Goal: Task Accomplishment & Management: Manage account settings

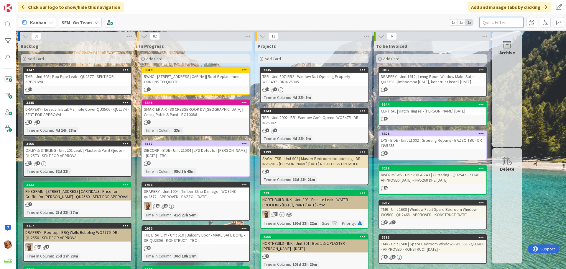
click at [501, 21] on input "text" at bounding box center [502, 22] width 44 height 11
type input "905"
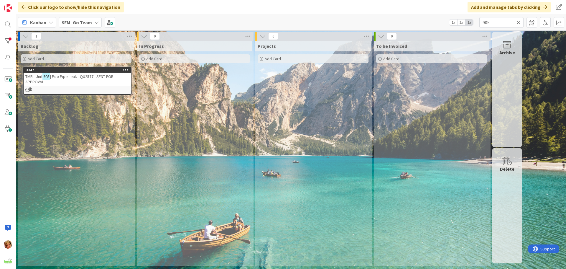
click at [69, 77] on span "| Poo Pipe Leak - QU2577 - SENT FOR APPROVAL" at bounding box center [69, 79] width 88 height 11
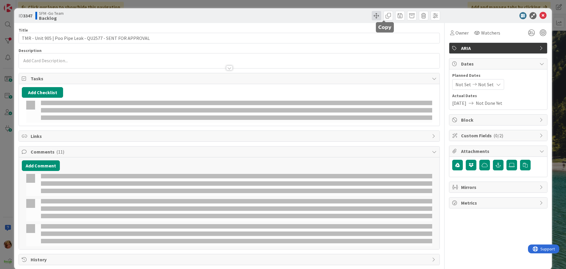
click at [372, 13] on span at bounding box center [376, 15] width 9 height 9
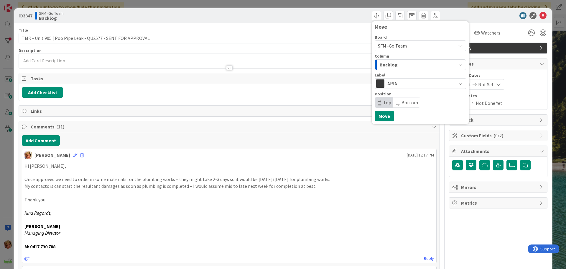
click at [398, 65] on div "Backlog" at bounding box center [417, 64] width 78 height 9
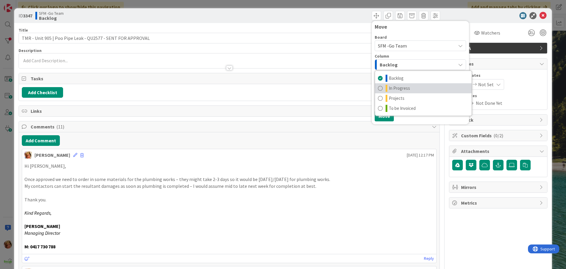
click at [395, 87] on span "In Progress" at bounding box center [399, 88] width 21 height 7
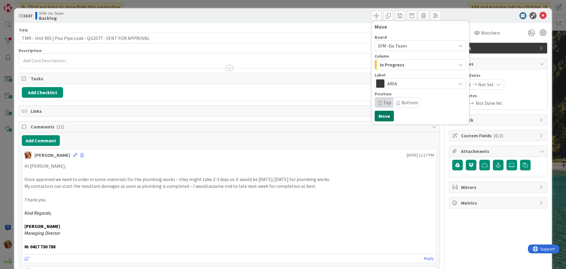
click at [377, 115] on button "Move" at bounding box center [384, 116] width 19 height 11
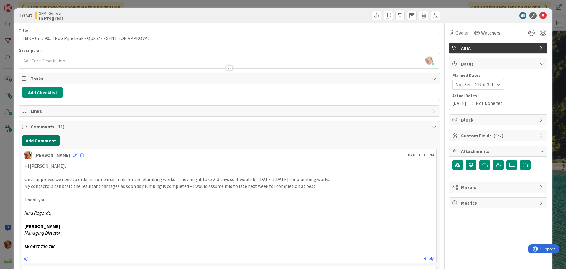
click at [37, 141] on button "Add Comment" at bounding box center [41, 140] width 38 height 11
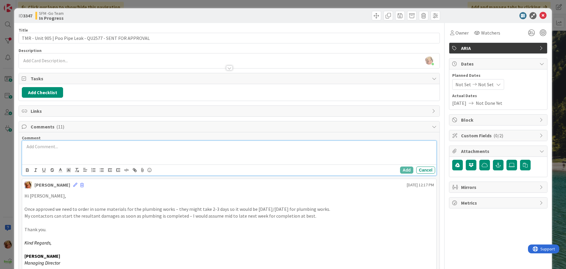
click at [67, 146] on p at bounding box center [229, 146] width 410 height 7
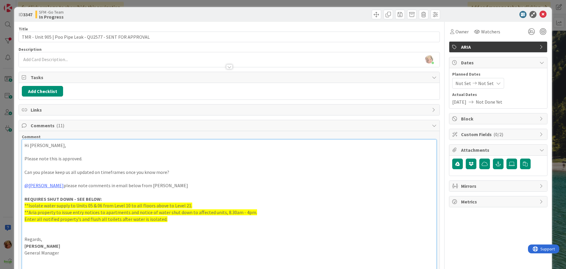
scroll to position [178, 0]
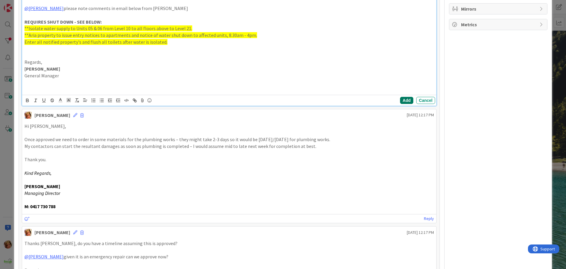
click at [403, 98] on button "Add" at bounding box center [406, 100] width 13 height 7
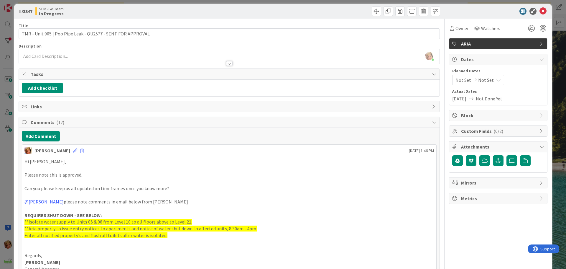
scroll to position [0, 0]
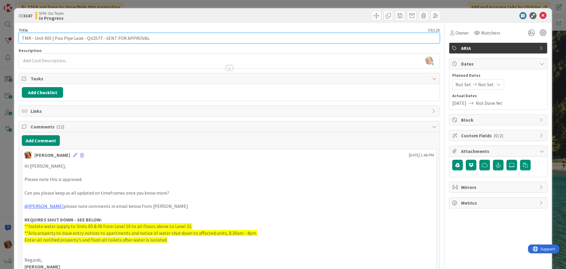
drag, startPoint x: 149, startPoint y: 35, endPoint x: 103, endPoint y: 41, distance: 46.2
click at [103, 41] on input "TMR - Unit 905 | Poo Pipe Leak - QU2577 - SENT FOR APPROVAL" at bounding box center [229, 38] width 421 height 11
type input "TMR - Unit 905 | Poo Pipe Leak - QU2577 - APPROVED"
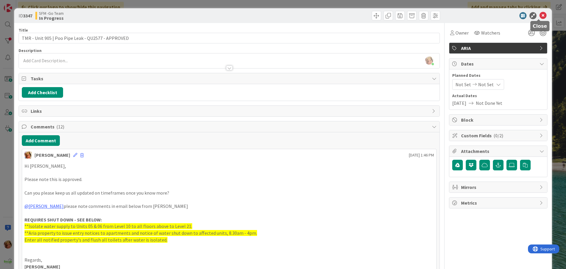
click at [540, 17] on icon at bounding box center [543, 15] width 7 height 7
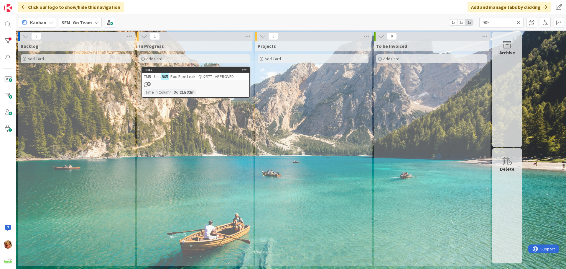
click at [205, 80] on div "TMR - Unit 905 | Poo Pipe Leak - QU2577 - APPROVED" at bounding box center [195, 77] width 107 height 8
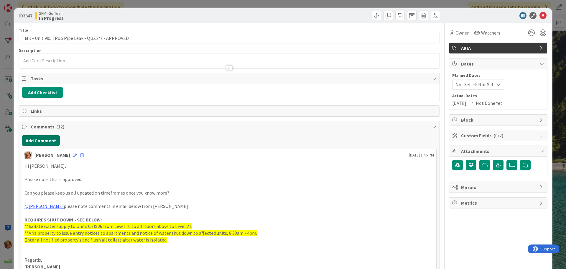
click at [46, 142] on button "Add Comment" at bounding box center [41, 140] width 38 height 11
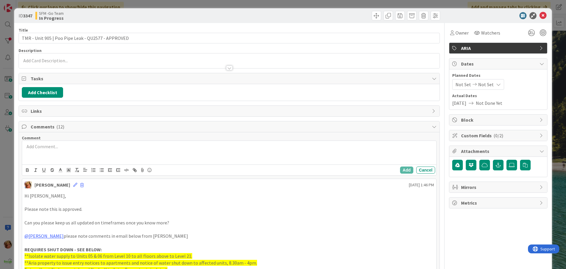
click at [57, 152] on div at bounding box center [229, 153] width 414 height 24
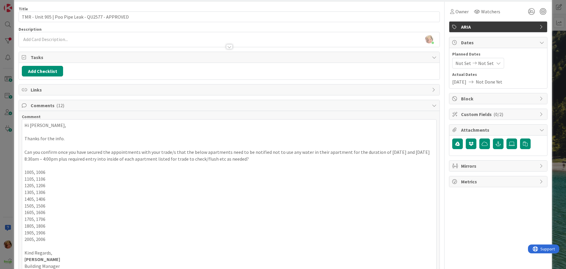
scroll to position [110, 0]
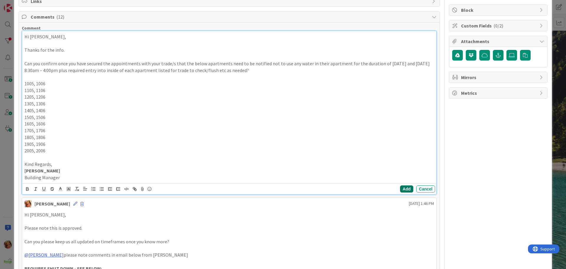
click at [400, 187] on button "Add" at bounding box center [406, 188] width 13 height 7
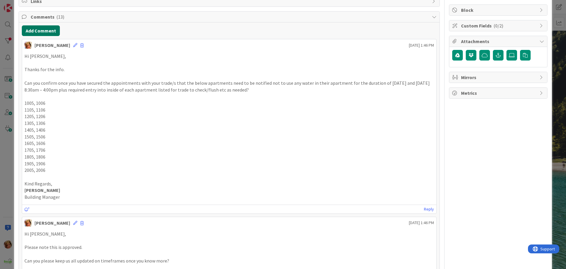
click at [44, 30] on button "Add Comment" at bounding box center [41, 30] width 38 height 11
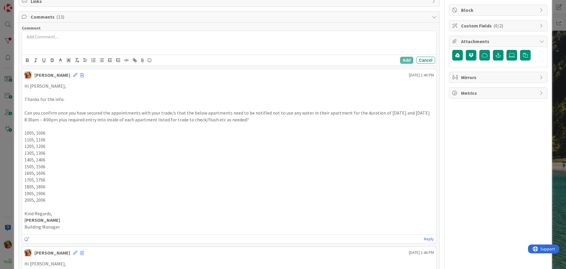
click at [56, 43] on div at bounding box center [229, 43] width 414 height 24
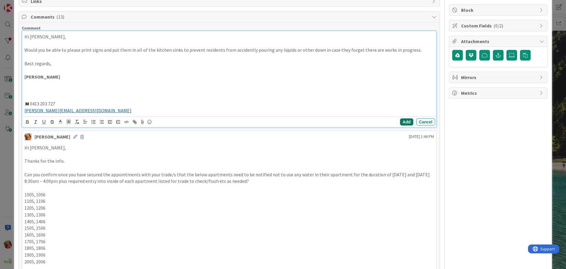
click at [400, 123] on button "Add" at bounding box center [406, 121] width 13 height 7
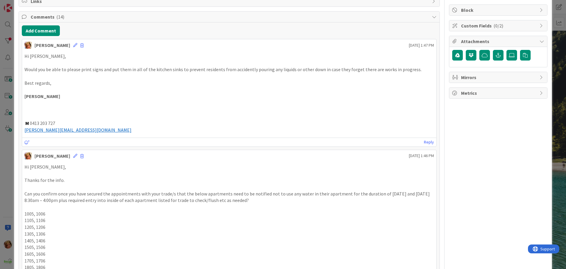
scroll to position [0, 0]
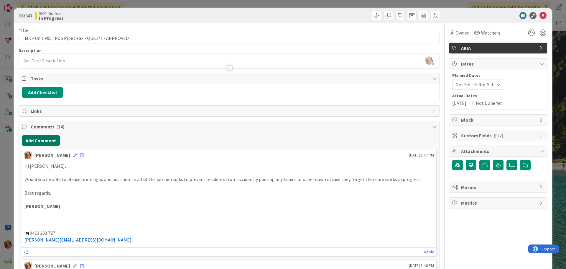
click at [35, 138] on button "Add Comment" at bounding box center [41, 140] width 38 height 11
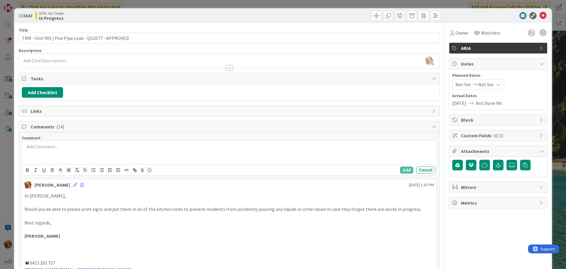
click at [34, 151] on div at bounding box center [229, 153] width 414 height 24
click at [95, 148] on p "APPROVED - QU8298 - OBRIENS" at bounding box center [229, 146] width 410 height 7
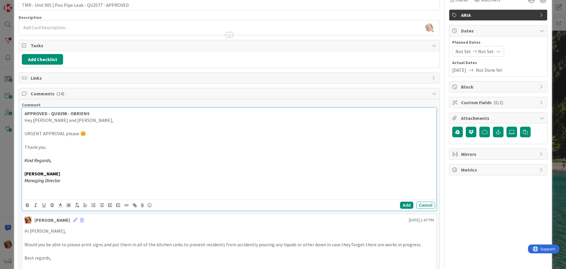
scroll to position [59, 0]
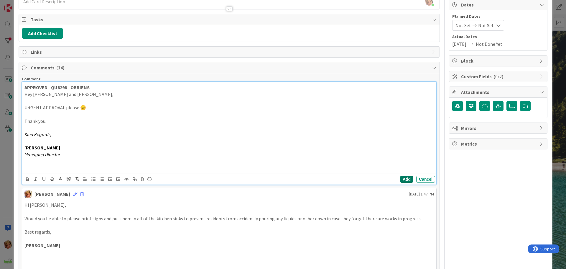
click at [402, 175] on button "Add" at bounding box center [406, 178] width 13 height 7
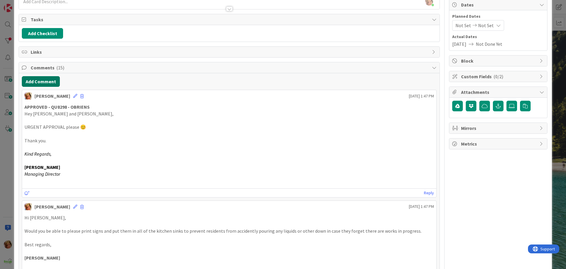
click at [31, 82] on button "Add Comment" at bounding box center [41, 81] width 38 height 11
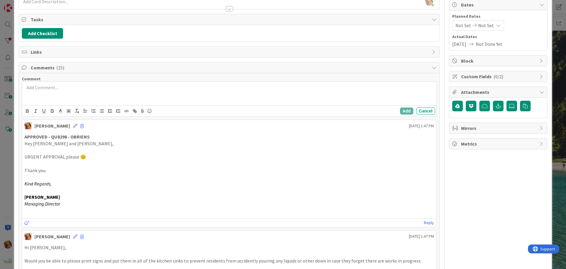
click at [59, 98] on div at bounding box center [229, 94] width 414 height 24
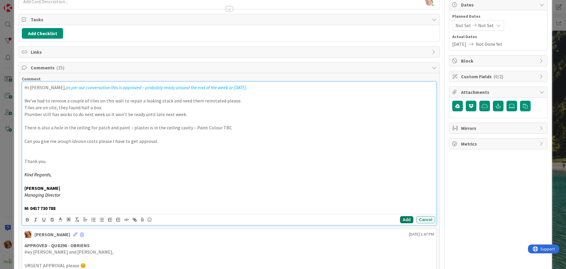
click at [403, 219] on button "Add" at bounding box center [406, 219] width 13 height 7
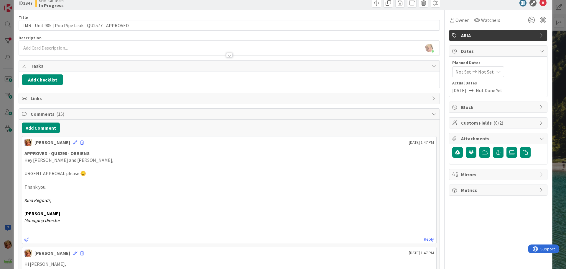
scroll to position [0, 0]
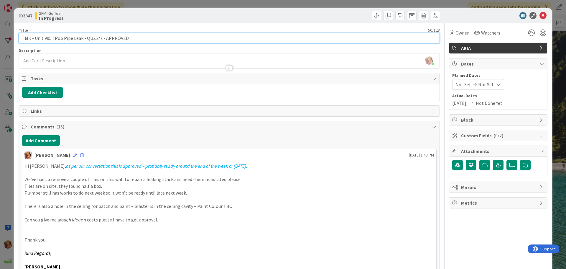
click at [153, 38] on input "TMR - Unit 905 | Poo Pipe Leak - QU2577 - APPROVED" at bounding box center [229, 38] width 421 height 11
type input "TMR - Unit 905 | Poo Pipe Leak - QU2577 - APPROVED - SENT TO OBRIENS & MARK [DA…"
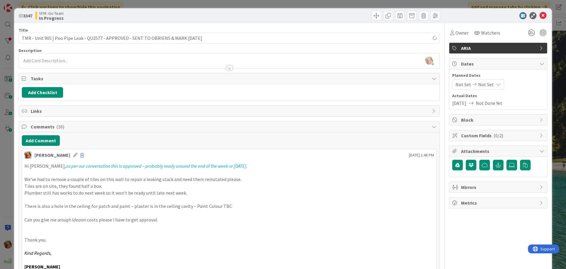
click at [215, 17] on div "SFM -Go Team In Progress" at bounding box center [131, 15] width 193 height 9
click at [540, 17] on icon at bounding box center [543, 15] width 7 height 7
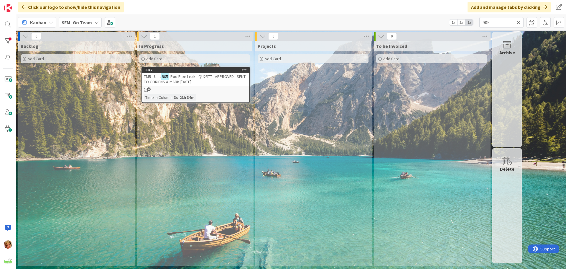
click at [520, 23] on icon at bounding box center [519, 22] width 4 height 5
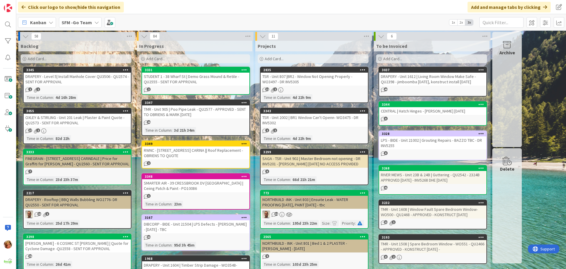
click at [186, 80] on div "STUDENT 1 - 38 Wharf St | Demo Grass Mound & Retile - QU2555 - SENT FOR APPROVAL" at bounding box center [195, 79] width 107 height 13
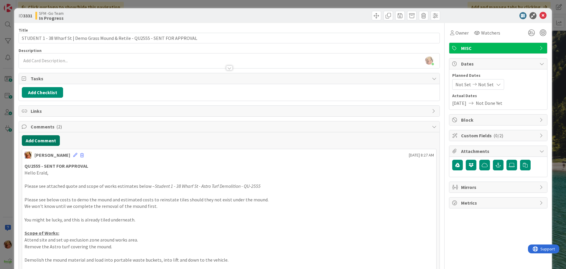
click at [52, 138] on button "Add Comment" at bounding box center [41, 140] width 38 height 11
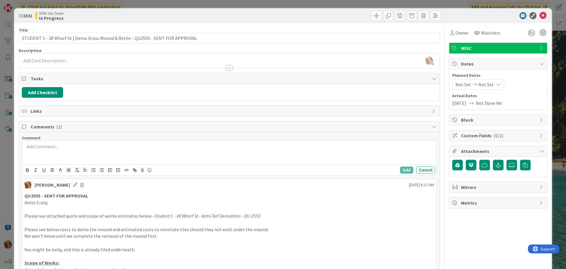
click at [67, 157] on div at bounding box center [229, 153] width 414 height 24
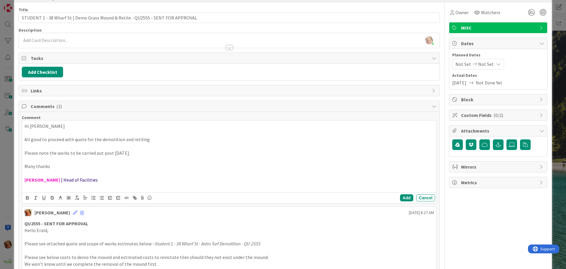
scroll to position [29, 0]
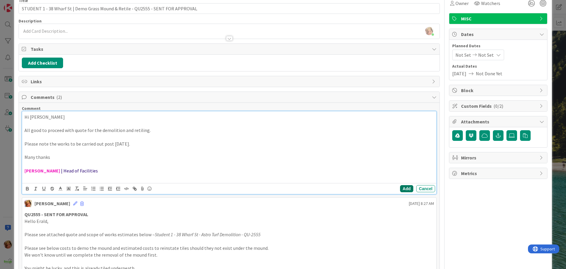
click at [401, 188] on button "Add" at bounding box center [406, 188] width 13 height 7
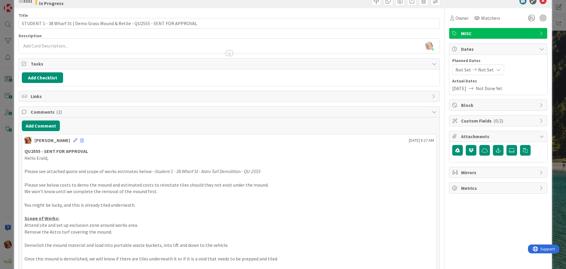
scroll to position [0, 0]
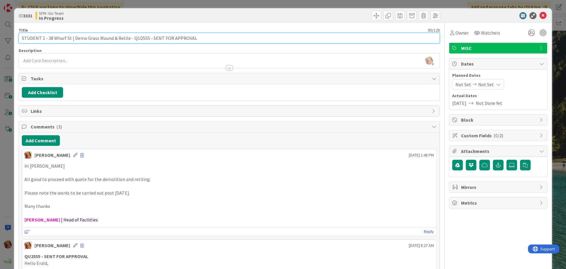
drag, startPoint x: 203, startPoint y: 39, endPoint x: 148, endPoint y: 41, distance: 54.6
click at [148, 41] on input "STUDENT 1 - 38 Wharf St | Demo Grass Mound & Retile - QU2555 - SENT FOR APPROVAL" at bounding box center [229, 38] width 421 height 11
type input "STUDENT 1 - 38 Wharf St | Demo Grass Mound & Retile - QU2555 - APPROVED AFTER […"
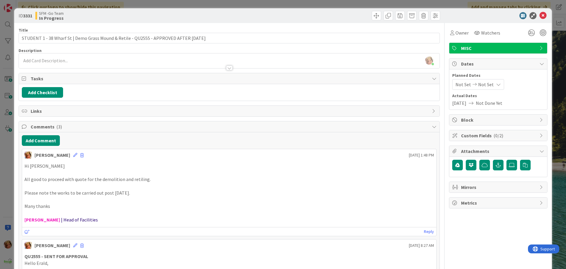
click at [258, 17] on div at bounding box center [335, 15] width 209 height 9
click at [540, 15] on icon at bounding box center [543, 15] width 7 height 7
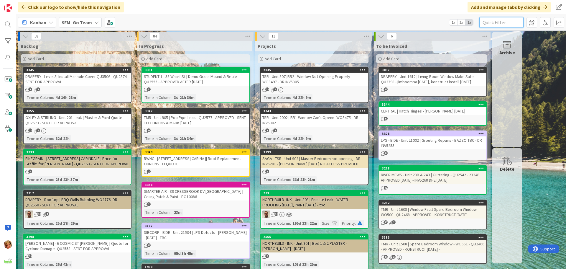
click at [512, 20] on input "text" at bounding box center [502, 22] width 44 height 11
type input "905"
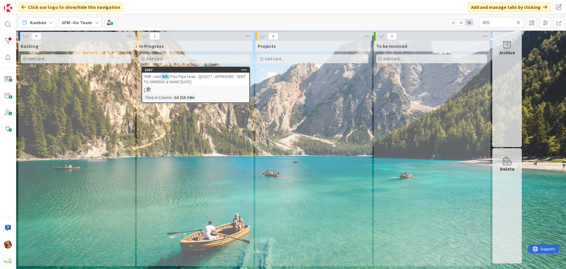
click at [195, 75] on span "| Poo Pipe Leak - QU2577 - APPROVED - SENT TO OBRIENS & MARK [DATE]" at bounding box center [195, 79] width 102 height 11
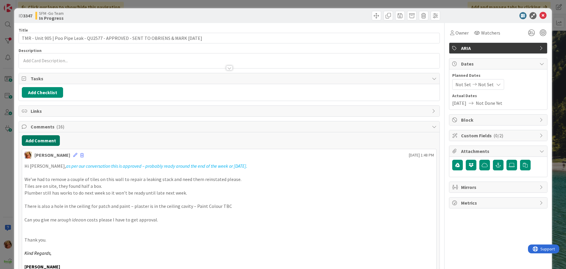
click at [53, 140] on button "Add Comment" at bounding box center [41, 140] width 38 height 11
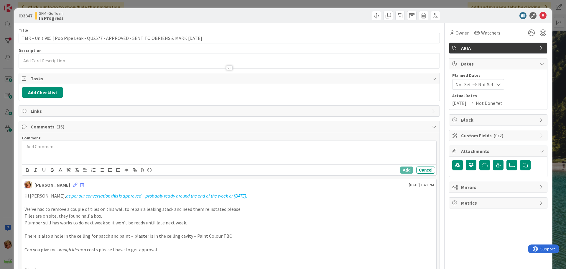
drag, startPoint x: 53, startPoint y: 140, endPoint x: 64, endPoint y: 150, distance: 15.0
click at [64, 150] on div at bounding box center [229, 153] width 414 height 24
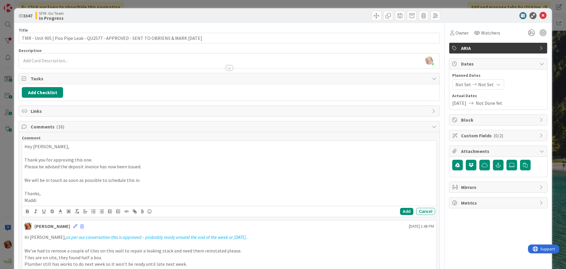
scroll to position [88, 0]
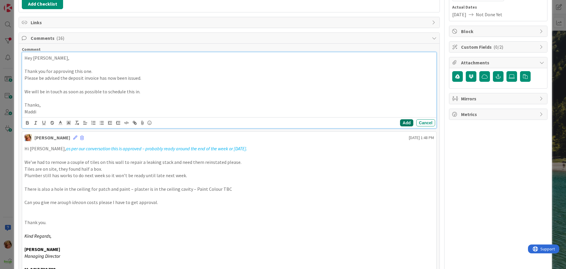
click at [405, 121] on button "Add" at bounding box center [406, 122] width 13 height 7
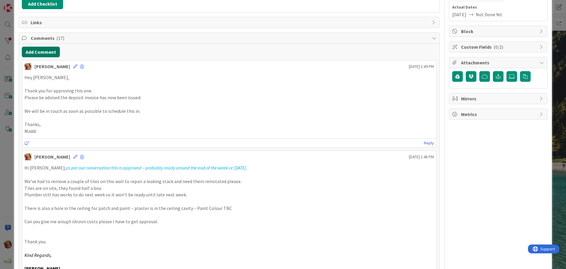
click at [36, 50] on button "Add Comment" at bounding box center [41, 52] width 38 height 11
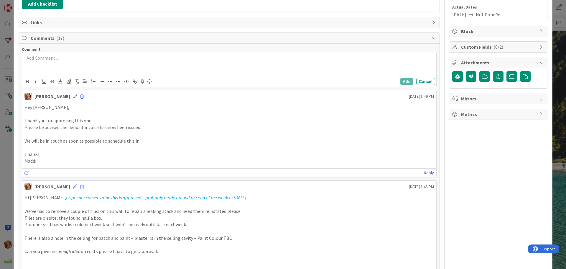
click at [48, 62] on div at bounding box center [229, 64] width 414 height 24
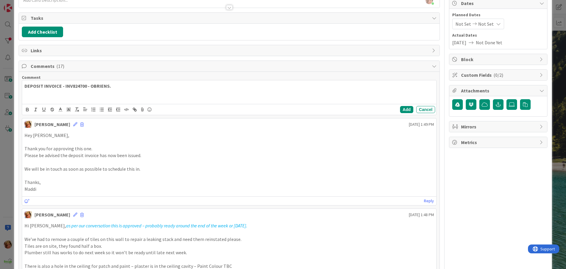
scroll to position [59, 0]
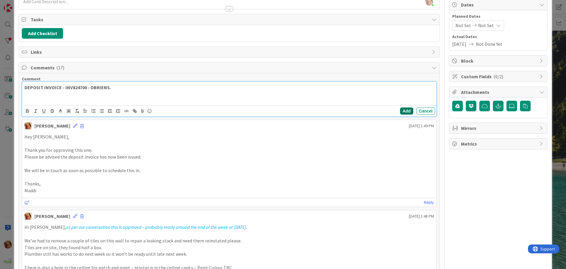
click at [402, 111] on button "Add" at bounding box center [406, 110] width 13 height 7
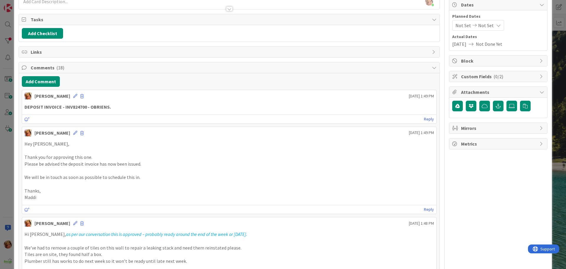
scroll to position [0, 0]
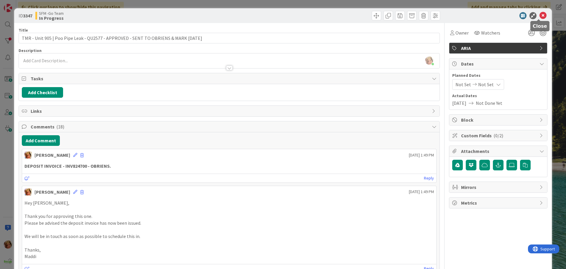
click at [540, 13] on icon at bounding box center [543, 15] width 7 height 7
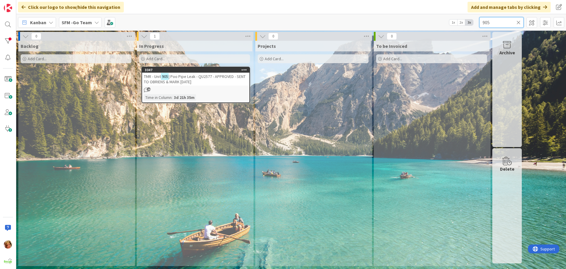
click at [497, 22] on input "905" at bounding box center [502, 22] width 44 height 11
type input "9"
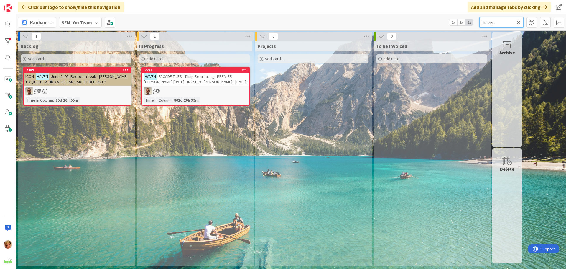
drag, startPoint x: 497, startPoint y: 22, endPoint x: 385, endPoint y: 31, distance: 112.4
drag, startPoint x: 385, startPoint y: 31, endPoint x: 215, endPoint y: 76, distance: 175.2
click at [215, 76] on span "- FACADE TILES | Tiling Retail tiling - PREMIER [PERSON_NAME] [DATE] - INV5179 …" at bounding box center [195, 79] width 102 height 11
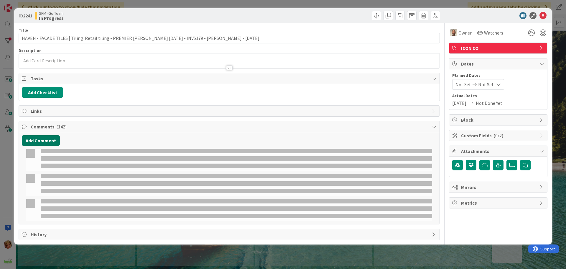
click at [43, 137] on button "Add Comment" at bounding box center [41, 140] width 38 height 11
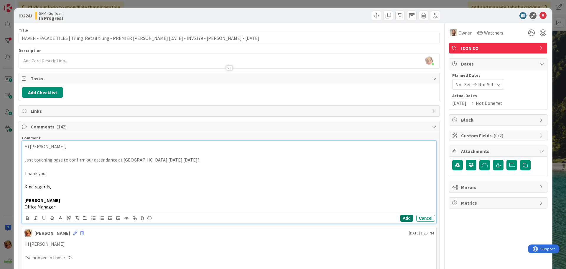
click at [406, 218] on button "Add" at bounding box center [406, 217] width 13 height 7
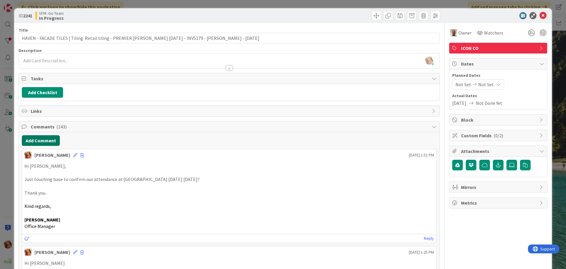
click at [40, 140] on button "Add Comment" at bounding box center [41, 140] width 38 height 11
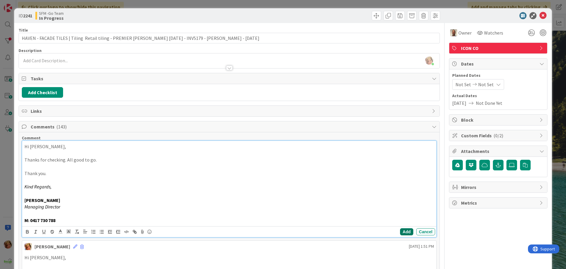
click at [400, 232] on button "Add" at bounding box center [406, 231] width 13 height 7
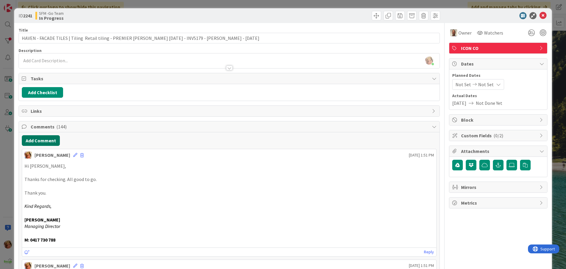
click at [47, 141] on button "Add Comment" at bounding box center [41, 140] width 38 height 11
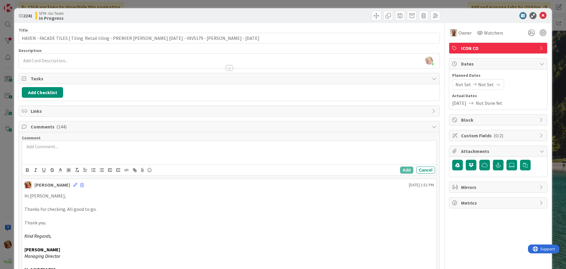
click at [73, 154] on div at bounding box center [229, 153] width 414 height 24
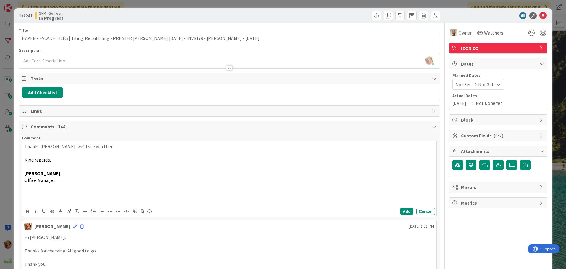
scroll to position [88, 0]
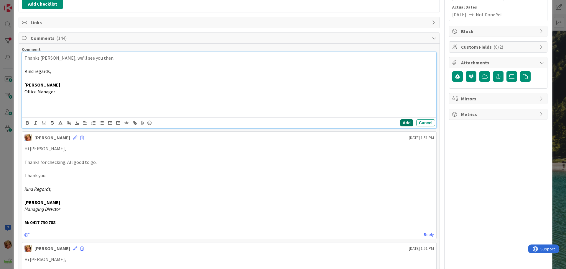
click at [401, 125] on button "Add" at bounding box center [406, 122] width 13 height 7
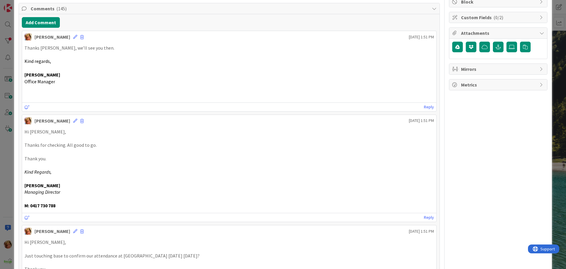
scroll to position [0, 0]
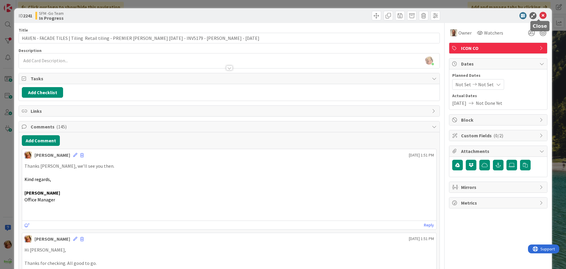
click at [540, 15] on icon at bounding box center [543, 15] width 7 height 7
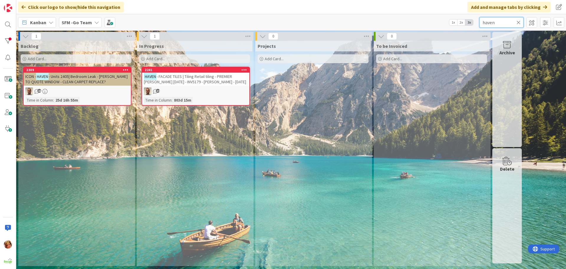
click at [513, 21] on input "haven" at bounding box center [502, 22] width 44 height 11
type input "h"
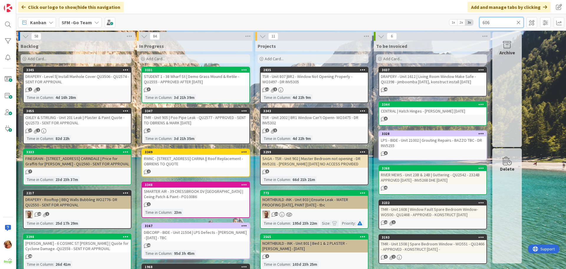
type input "606"
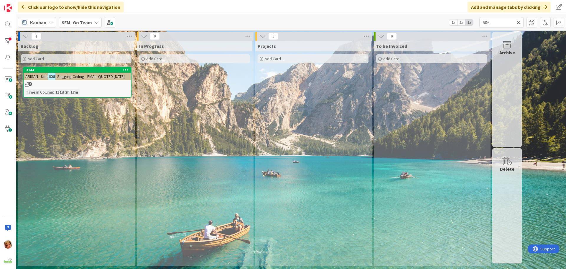
click at [519, 21] on icon at bounding box center [519, 22] width 4 height 5
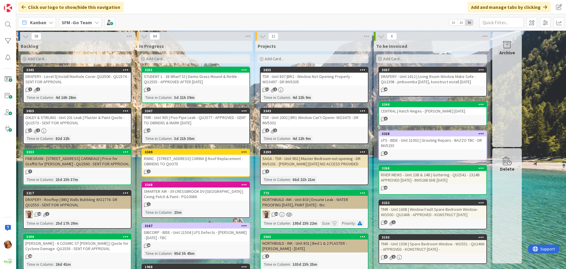
click at [186, 57] on div "Add Card..." at bounding box center [194, 58] width 111 height 9
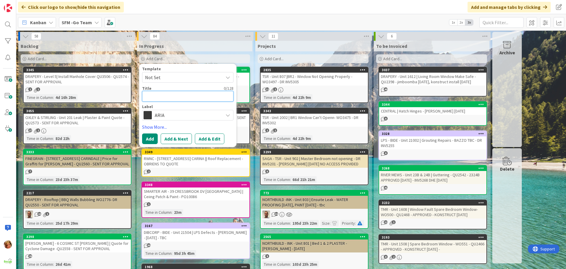
type textarea "T"
type textarea "x"
type textarea "TR"
type textarea "x"
type textarea "TRE"
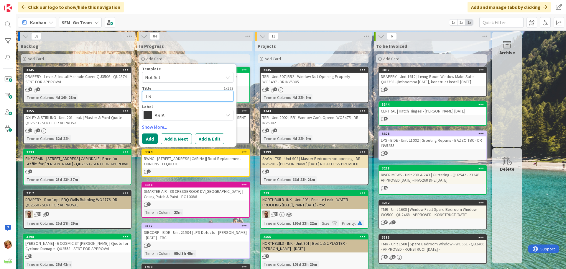
type textarea "x"
type textarea "TREE"
type textarea "x"
type textarea "TREE"
type textarea "x"
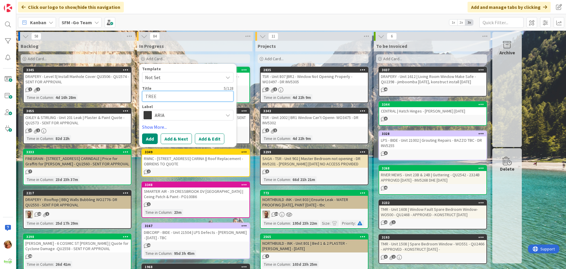
type textarea "TREE"
type textarea "x"
type textarea "TREEH"
type textarea "x"
type textarea "TREEHO"
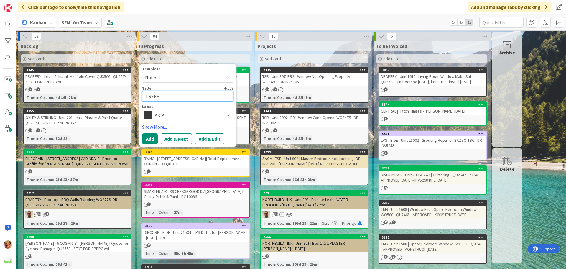
type textarea "x"
type textarea "TREEHOU"
type textarea "x"
type textarea "TREEHOUS"
type textarea "x"
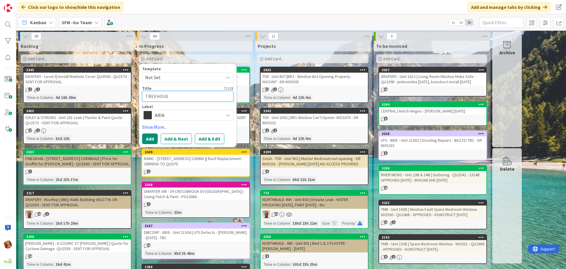
type textarea "TREEHOUSE"
type textarea "x"
type textarea "TREEHOUSE"
type textarea "x"
type textarea "TREEHOUSE -"
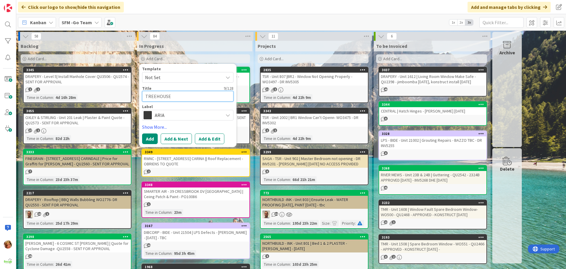
type textarea "x"
type textarea "TREEHOUSE -"
type textarea "x"
type textarea "TREEHOUSE - U"
type textarea "x"
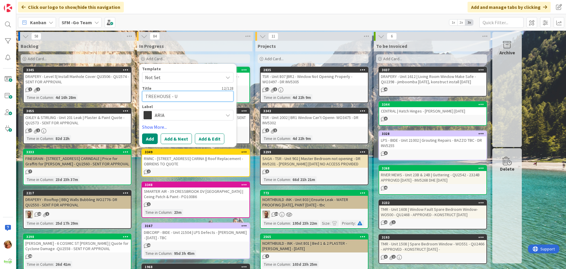
type textarea "TREEHOUSE - Un"
type textarea "x"
type textarea "TREEHOUSE - Uni"
type textarea "x"
type textarea "TREEHOUSE - Unit"
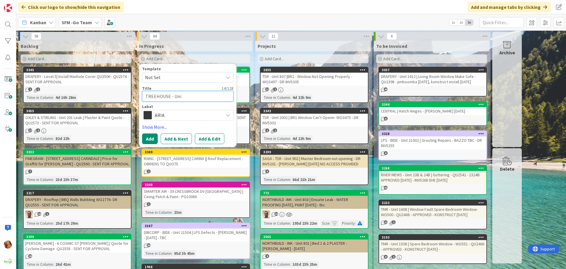
type textarea "x"
type textarea "TREEHOUSE - Unit"
type textarea "x"
type textarea "TREEHOUSE - Unit 6"
type textarea "x"
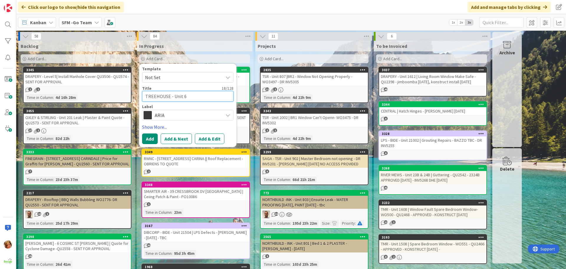
type textarea "TREEHOUSE - Unit 60"
type textarea "x"
type textarea "TREEHOUSE - Unit 606"
type textarea "x"
type textarea "TREEHOUSE - Unit 606"
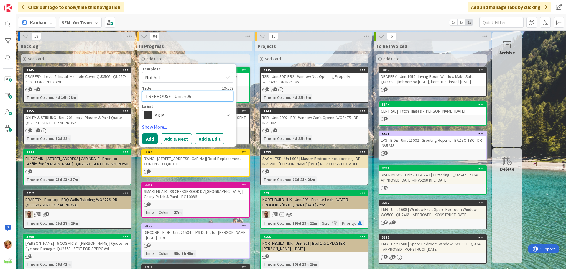
type textarea "x"
type textarea "TREEHOUSE - Unit 606 |"
type textarea "x"
type textarea "TREEHOUSE - Unit 606 |"
type textarea "x"
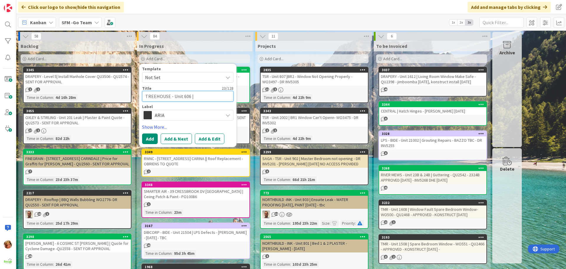
click at [209, 98] on textarea "TREEHOUSE - Unit 606 |" at bounding box center [187, 96] width 91 height 11
type textarea "TREEHOUSE - Unit 606 | S"
type textarea "x"
type textarea "TREEHOUSE - Unit 606 | Sm"
type textarea "x"
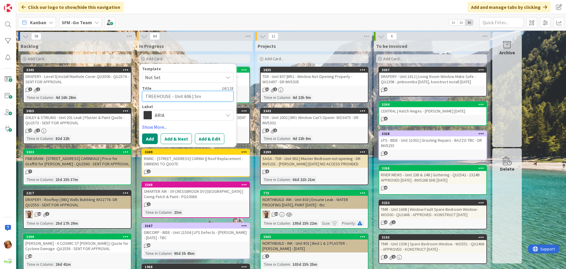
type textarea "TREEHOUSE - Unit 606 | Sma"
type textarea "x"
type textarea "TREEHOUSE - Unit 606 | Smas"
type textarea "x"
type textarea "TREEHOUSE - Unit 606 | Smash"
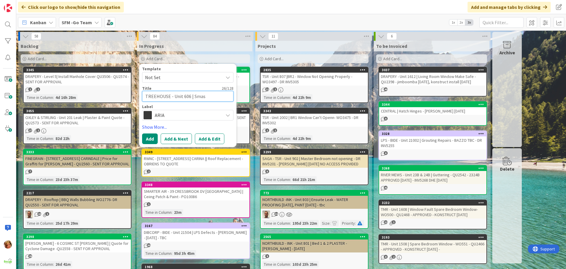
type textarea "x"
type textarea "TREEHOUSE - Unit 606 | Smashe"
type textarea "x"
type textarea "TREEHOUSE - Unit 606 | Smashed"
type textarea "x"
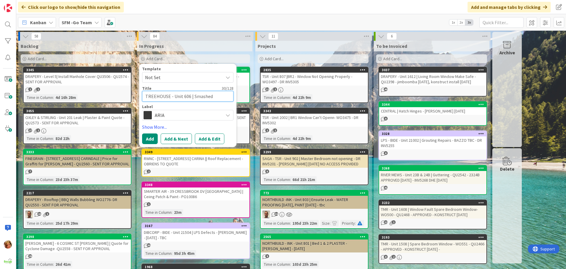
type textarea "TREEHOUSE - Unit 606 | Smashed"
type textarea "x"
type textarea "TREEHOUSE - Unit 606 | Smashed W"
type textarea "x"
type textarea "TREEHOUSE - Unit 606 | Smashed Wi"
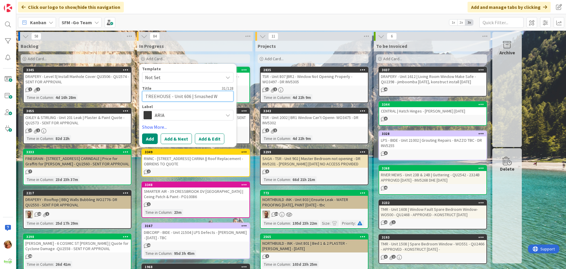
type textarea "x"
type textarea "TREEHOUSE - Unit 606 | Smashed Win"
type textarea "x"
type textarea "TREEHOUSE - Unit 606 | Smashed Wind"
type textarea "x"
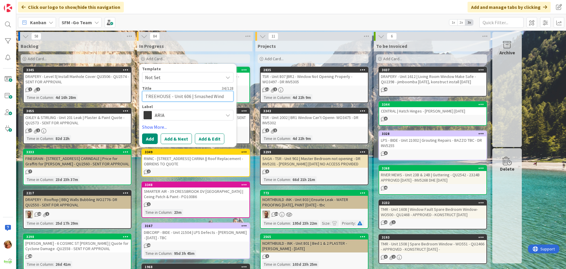
type textarea "TREEHOUSE - Unit 606 | Smashed Windo"
type textarea "x"
type textarea "TREEHOUSE - Unit 606 | Smashed Window"
type textarea "x"
type textarea "TREEHOUSE - Unit 606 | Smashed Window"
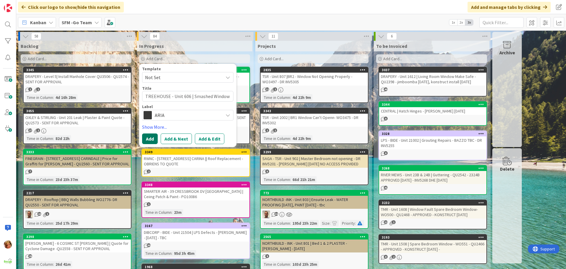
click at [145, 137] on button "Add" at bounding box center [150, 138] width 16 height 11
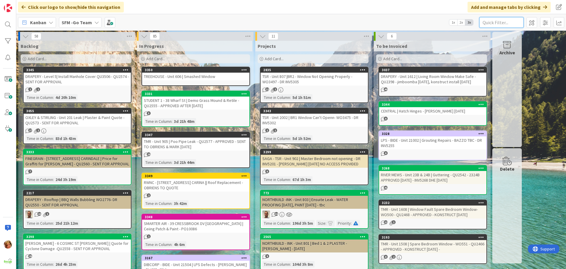
click at [495, 23] on input "text" at bounding box center [502, 22] width 44 height 11
type input "905"
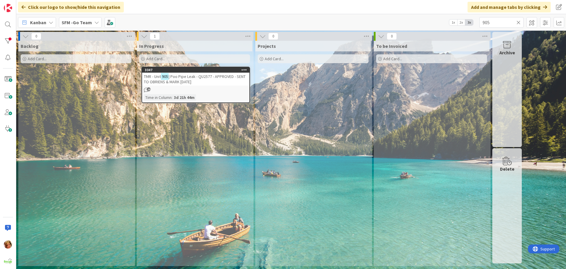
click at [196, 80] on div "TMR - Unit 905 | Poo Pipe Leak - QU2577 - APPROVED - SENT TO OBRIENS & MARK [DA…" at bounding box center [195, 79] width 107 height 13
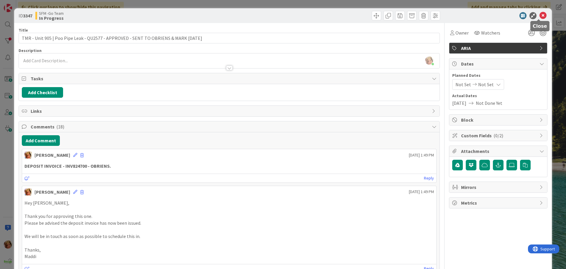
click at [540, 16] on icon at bounding box center [543, 15] width 7 height 7
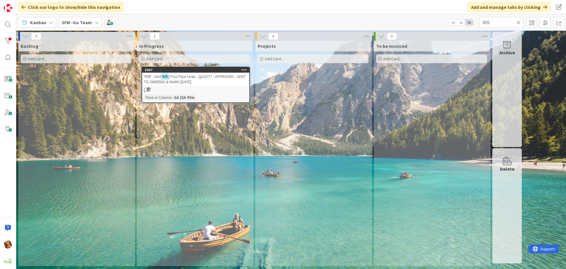
click at [518, 21] on icon at bounding box center [519, 22] width 4 height 5
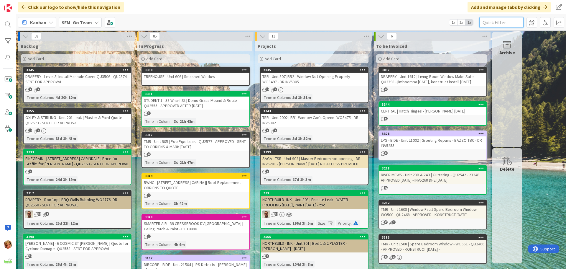
click at [504, 24] on input "text" at bounding box center [502, 22] width 44 height 11
type input "905"
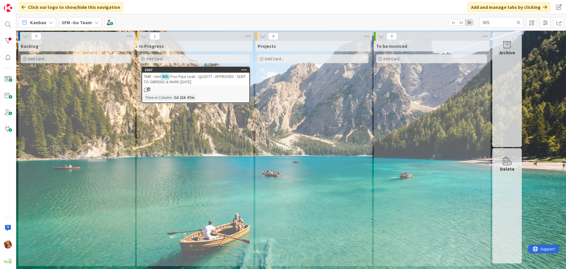
click at [204, 81] on div "TMR - Unit 905 | Poo Pipe Leak - QU2577 - APPROVED - SENT TO OBRIENS & MARK [DA…" at bounding box center [195, 79] width 107 height 13
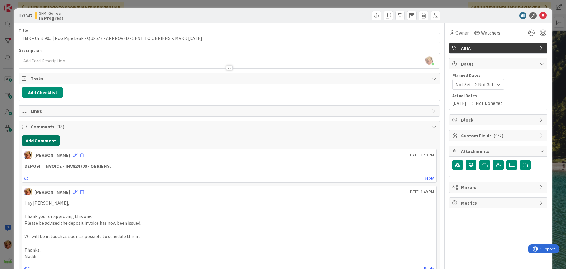
click at [42, 138] on button "Add Comment" at bounding box center [41, 140] width 38 height 11
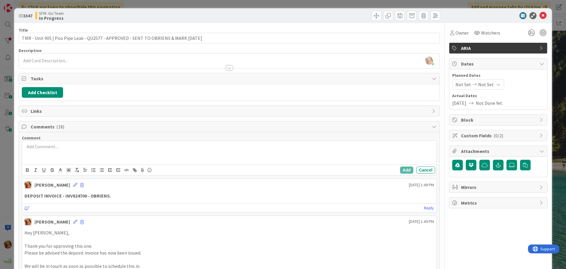
click at [51, 146] on p at bounding box center [229, 146] width 410 height 7
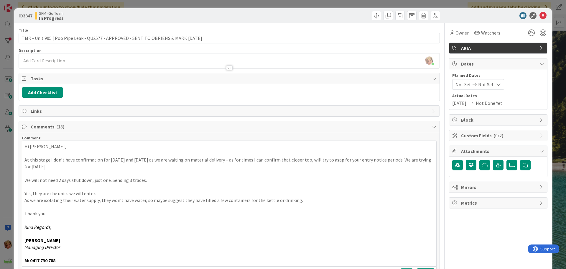
scroll to position [147, 0]
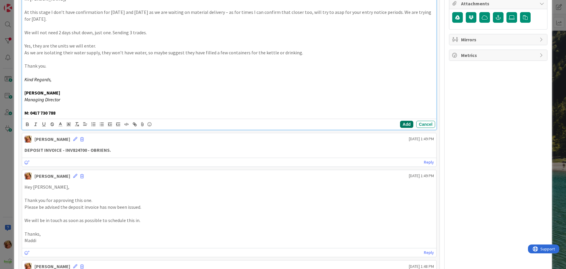
click at [400, 124] on button "Add" at bounding box center [406, 124] width 13 height 7
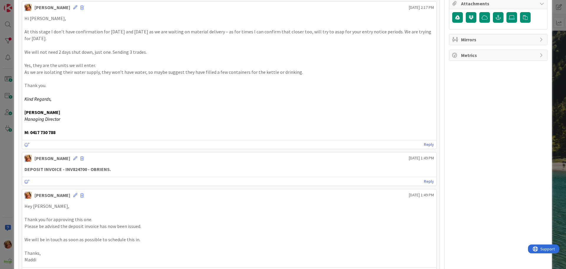
scroll to position [0, 0]
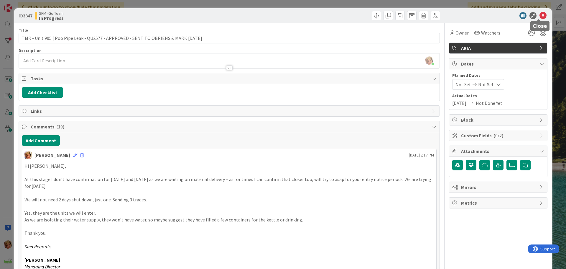
click at [540, 16] on icon at bounding box center [543, 15] width 7 height 7
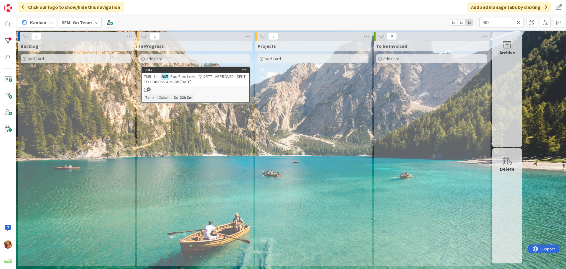
click at [518, 22] on icon at bounding box center [519, 22] width 4 height 5
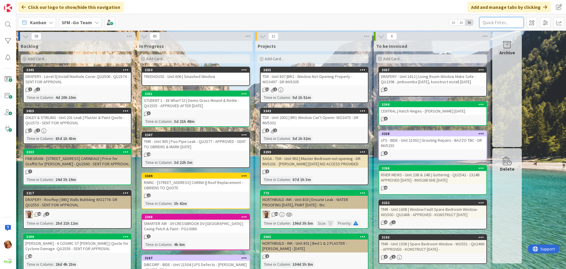
click at [484, 23] on input "text" at bounding box center [502, 22] width 44 height 11
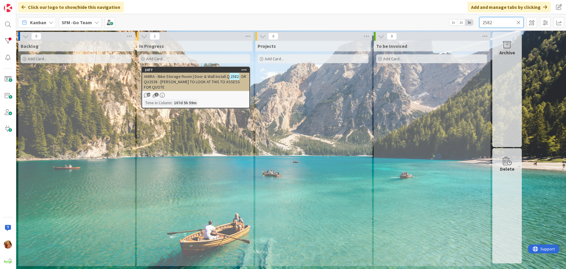
click at [501, 21] on input "2582" at bounding box center [502, 22] width 44 height 11
type input "2"
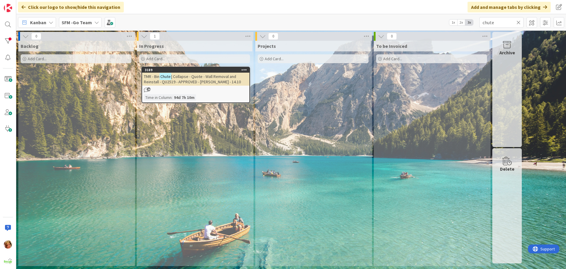
click at [196, 77] on span "| Collapse - Quote - Wall Removal and Reinstall - QU2519 - APPROVED - [PERSON_N…" at bounding box center [192, 79] width 97 height 11
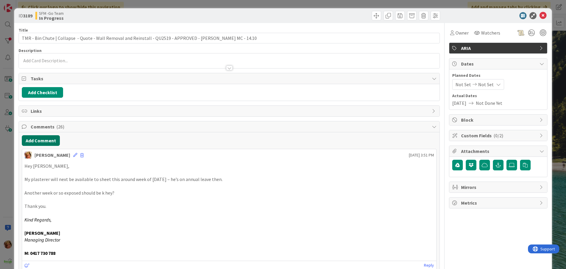
click at [45, 139] on button "Add Comment" at bounding box center [41, 140] width 38 height 11
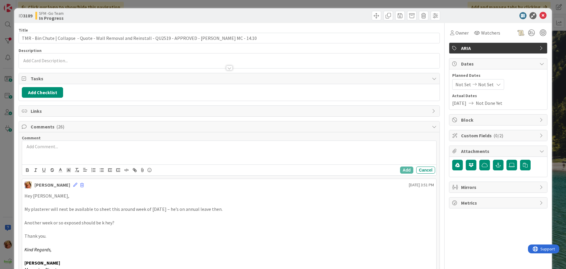
click at [71, 149] on p at bounding box center [229, 146] width 410 height 7
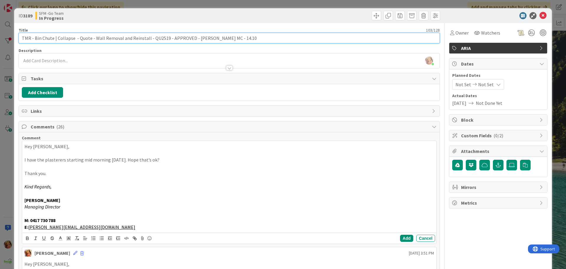
click at [234, 40] on input "TMR - Bin Chute | Collapse - Quote - Wall Removal and Reinstall - QU2519 - APPR…" at bounding box center [229, 38] width 421 height 11
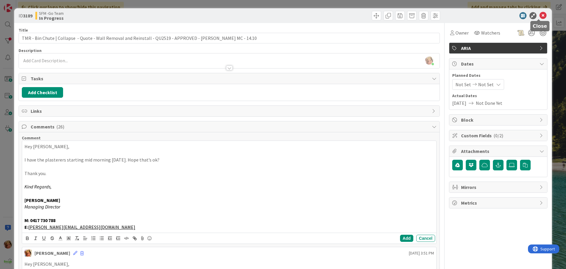
click at [540, 17] on icon at bounding box center [543, 15] width 7 height 7
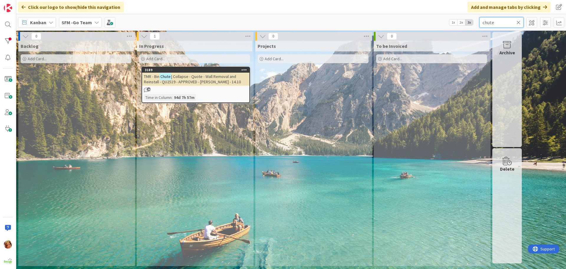
click at [510, 22] on input "chute" at bounding box center [502, 22] width 44 height 11
type input "c"
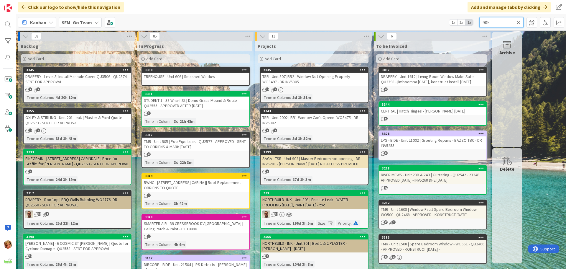
type input "905"
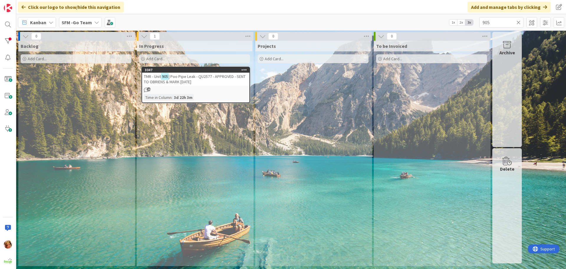
click at [195, 79] on div "TMR - Unit 905 | Poo Pipe Leak - QU2577 - APPROVED - SENT TO OBRIENS & MARK [DA…" at bounding box center [195, 79] width 107 height 13
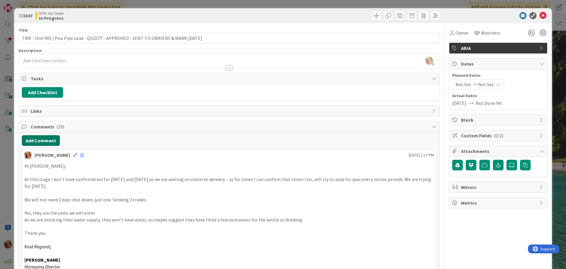
click at [46, 143] on button "Add Comment" at bounding box center [41, 140] width 38 height 11
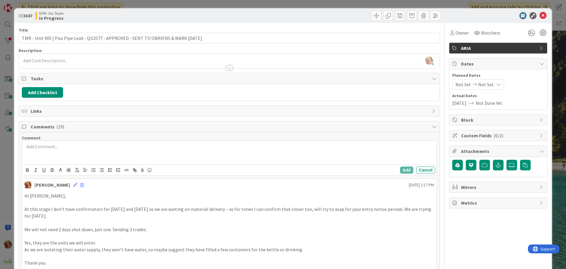
click at [54, 148] on p at bounding box center [229, 146] width 410 height 7
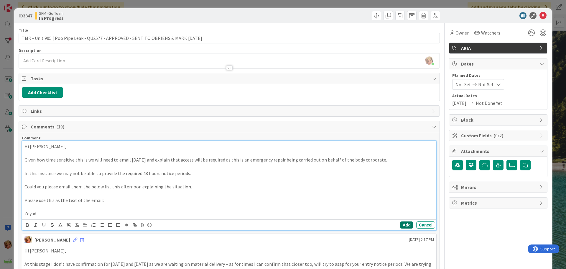
click at [406, 224] on button "Add" at bounding box center [406, 224] width 13 height 7
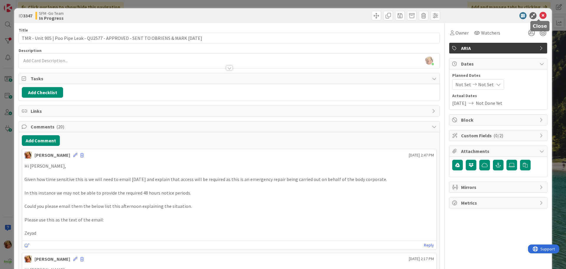
click at [540, 16] on icon at bounding box center [543, 15] width 7 height 7
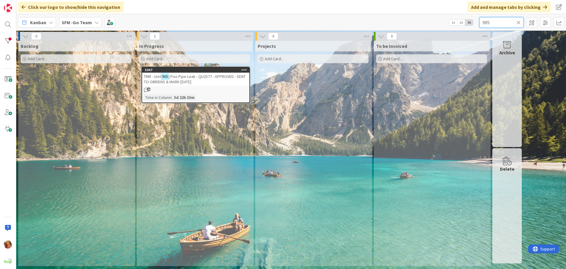
click at [511, 21] on input "905" at bounding box center [502, 22] width 44 height 11
type input "9"
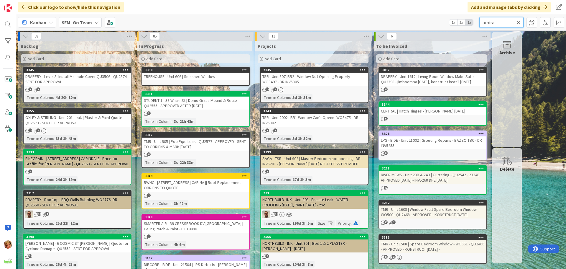
type input "amira"
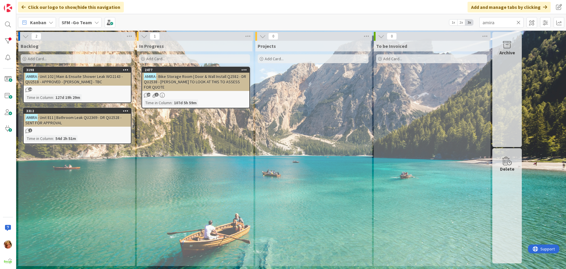
click at [173, 86] on div "2477 AMIRA - Bike Storage Room | Door & Wall Install Q2582 - DR QU2538 - [PERSO…" at bounding box center [196, 88] width 109 height 42
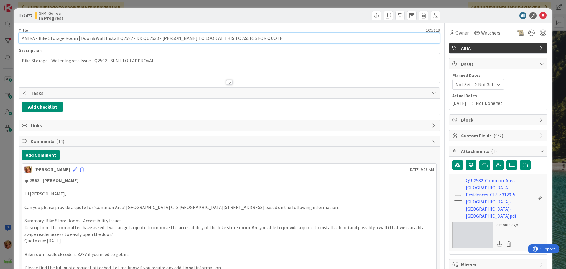
drag, startPoint x: 178, startPoint y: 38, endPoint x: 186, endPoint y: 38, distance: 8.0
click at [186, 38] on input "AMIRA - Bike Storage Room | Door & Wall Install Q2582 - DR QU2538 - [PERSON_NAM…" at bounding box center [229, 38] width 421 height 11
type input "AMIRA - Bike Storage Room | Door & Wall Install Q2582 - DR QU2538 - [PERSON_NAM…"
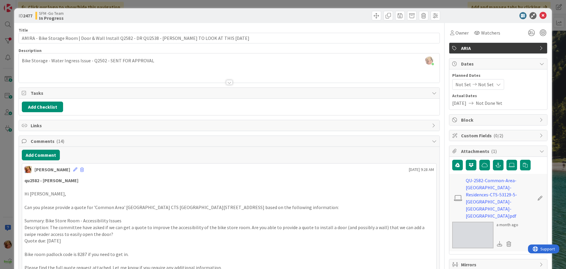
click at [275, 18] on div at bounding box center [335, 15] width 209 height 9
click at [41, 157] on button "Add Comment" at bounding box center [41, 155] width 38 height 11
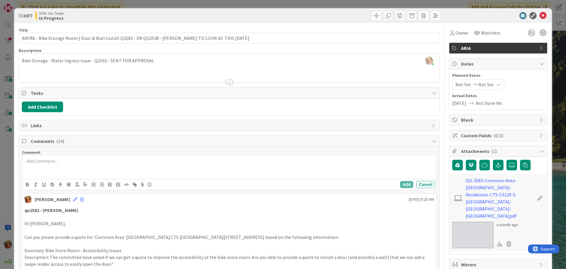
click at [63, 164] on div at bounding box center [229, 167] width 414 height 24
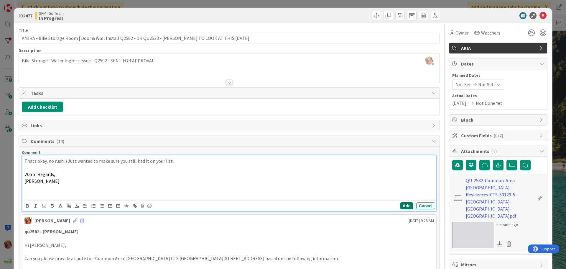
click at [402, 203] on button "Add" at bounding box center [406, 205] width 13 height 7
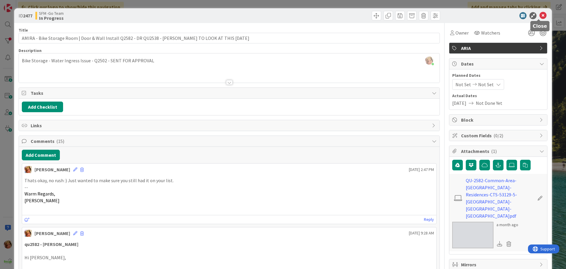
click at [540, 16] on icon at bounding box center [543, 15] width 7 height 7
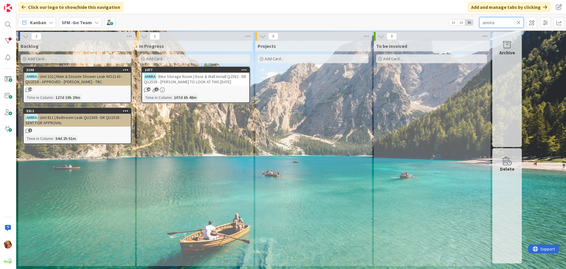
click at [501, 21] on input "amira" at bounding box center [502, 22] width 44 height 11
type input "a"
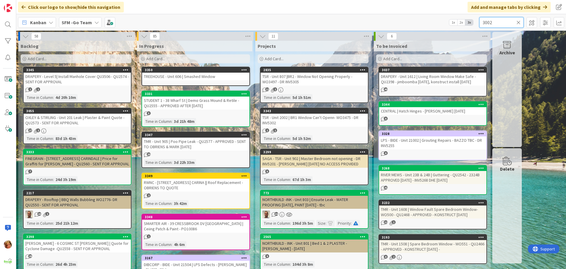
type input "3002"
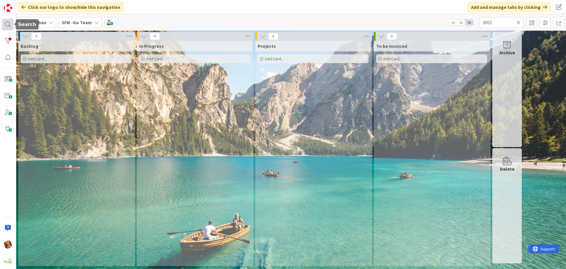
click at [5, 22] on div at bounding box center [8, 25] width 12 height 12
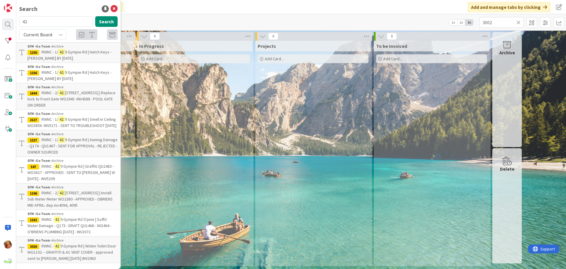
type input "4"
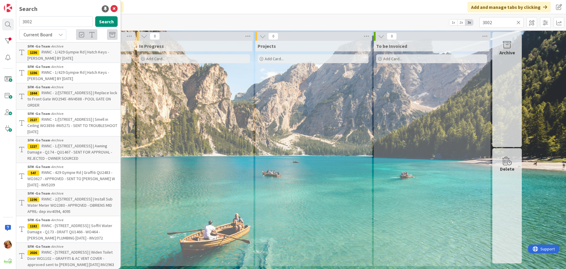
type input "3002"
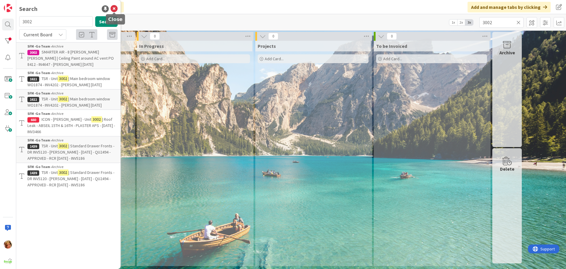
click at [115, 9] on icon at bounding box center [114, 8] width 7 height 7
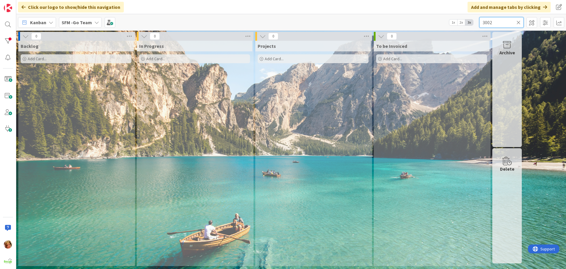
click at [498, 22] on input "3002" at bounding box center [502, 22] width 44 height 11
type input "3"
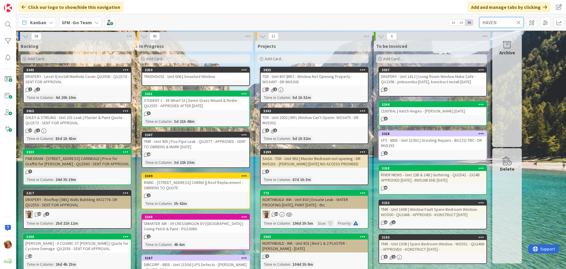
type input "HAVEN"
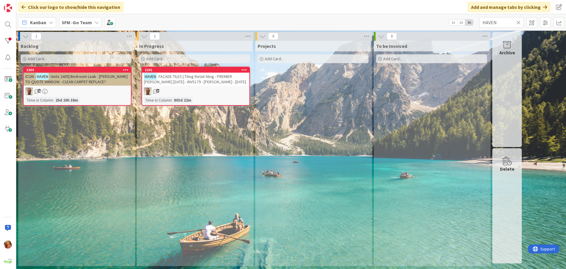
click at [203, 76] on span "- FACADE TILES | Tiling Retail tiling - PREMIER [PERSON_NAME] [DATE] - INV5179 …" at bounding box center [195, 79] width 102 height 11
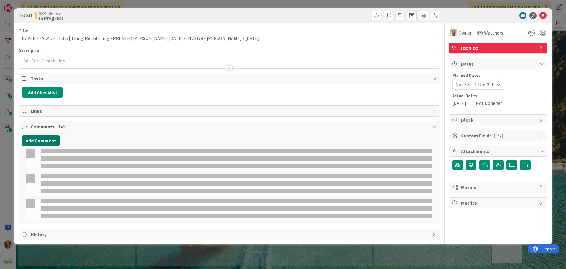
click at [40, 142] on button "Add Comment" at bounding box center [41, 140] width 38 height 11
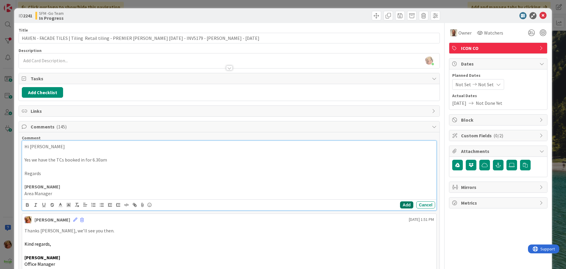
click at [401, 204] on button "Add" at bounding box center [406, 204] width 13 height 7
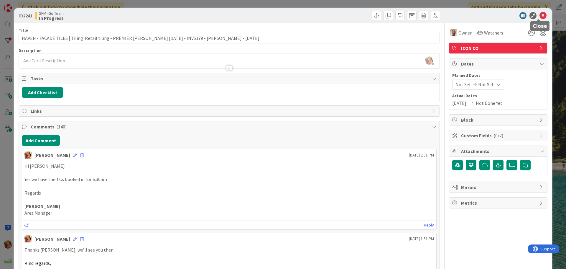
click at [540, 16] on icon at bounding box center [543, 15] width 7 height 7
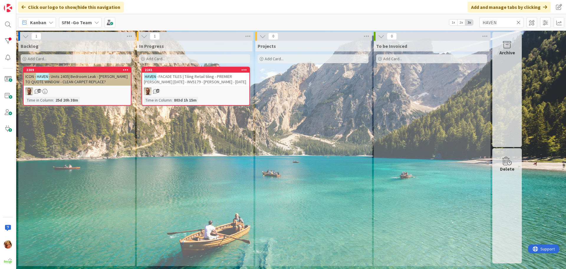
click at [519, 24] on icon at bounding box center [519, 22] width 4 height 5
click at [519, 24] on input "text" at bounding box center [502, 22] width 44 height 11
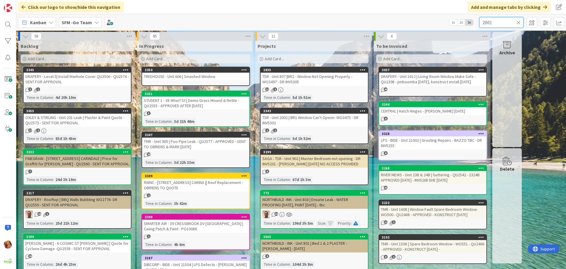
type input "2001"
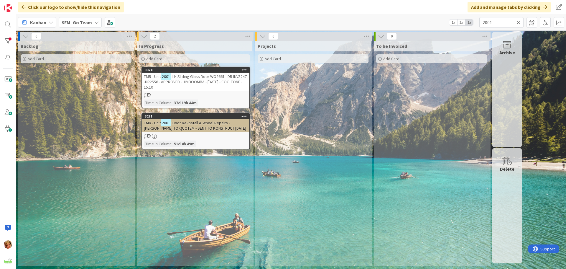
click at [186, 121] on span "| Door Re-Install & Wheel Repairs - [PERSON_NAME] TO QUOTEM - SENT TO KONSTRUCT…" at bounding box center [195, 125] width 102 height 11
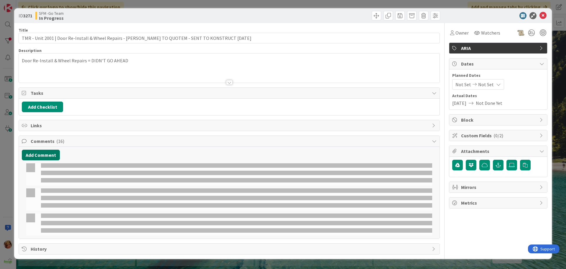
click at [50, 154] on button "Add Comment" at bounding box center [41, 155] width 38 height 11
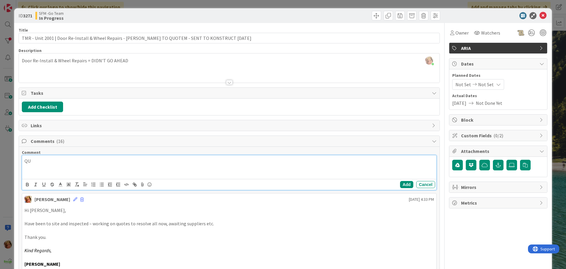
click at [47, 160] on p "QU" at bounding box center [229, 160] width 410 height 7
drag, startPoint x: 75, startPoint y: 160, endPoint x: 25, endPoint y: 163, distance: 50.8
click at [25, 163] on p "QU1343 - KONSTRUCT" at bounding box center [229, 160] width 410 height 7
click at [401, 184] on button "Add" at bounding box center [406, 184] width 13 height 7
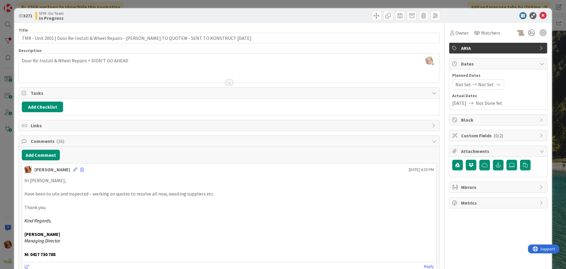
click at [331, 18] on div at bounding box center [335, 15] width 209 height 9
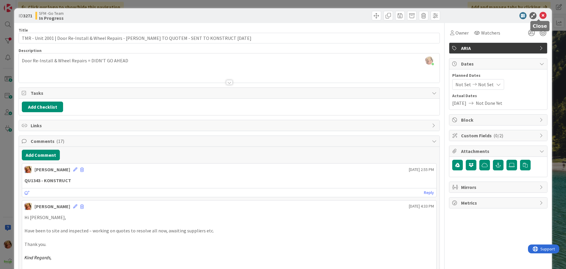
click at [540, 14] on icon at bounding box center [543, 15] width 7 height 7
